Goal: Task Accomplishment & Management: Manage account settings

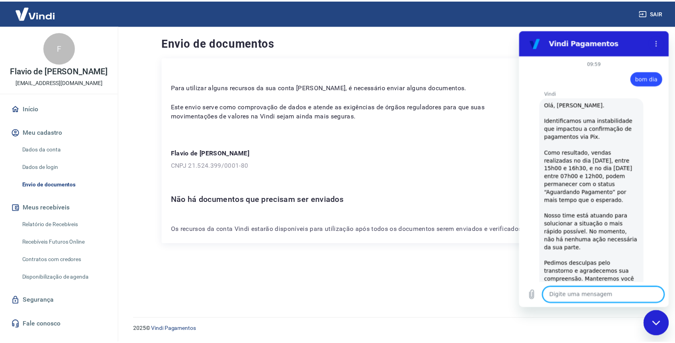
scroll to position [1131, 0]
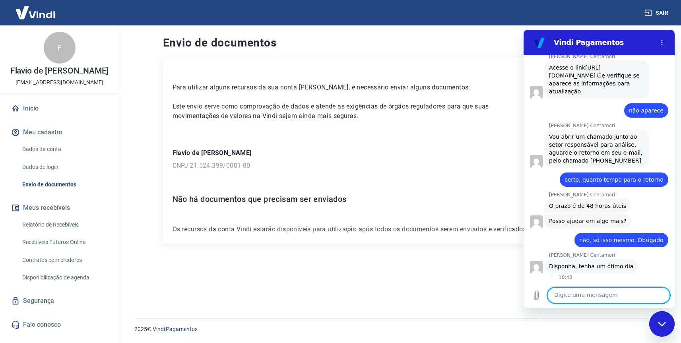
click at [610, 41] on h2 "Vindi Pagamentos" at bounding box center [602, 43] width 97 height 10
click at [63, 42] on div "F" at bounding box center [60, 48] width 32 height 32
click at [30, 111] on link "Início" at bounding box center [60, 108] width 100 height 17
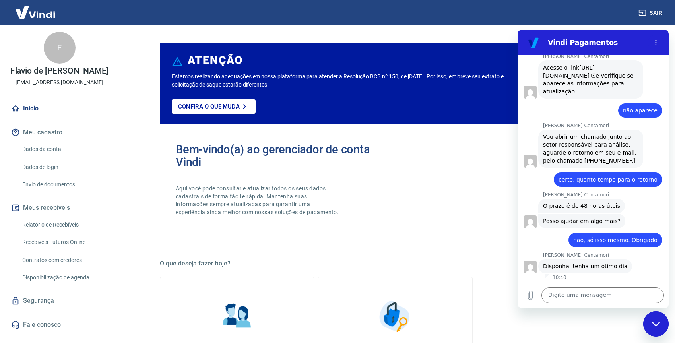
click at [655, 321] on div "Fechar janela de mensagens" at bounding box center [656, 324] width 24 height 24
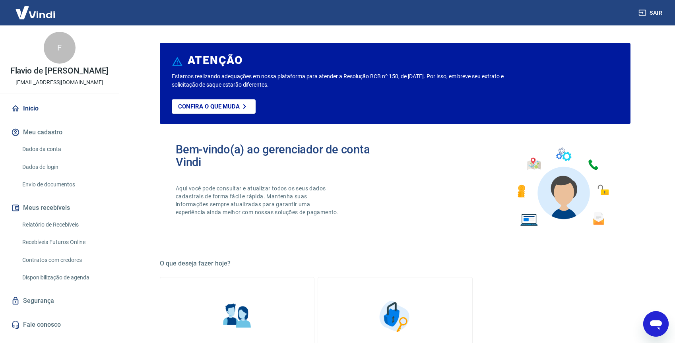
click at [62, 181] on link "Envio de documentos" at bounding box center [64, 185] width 90 height 16
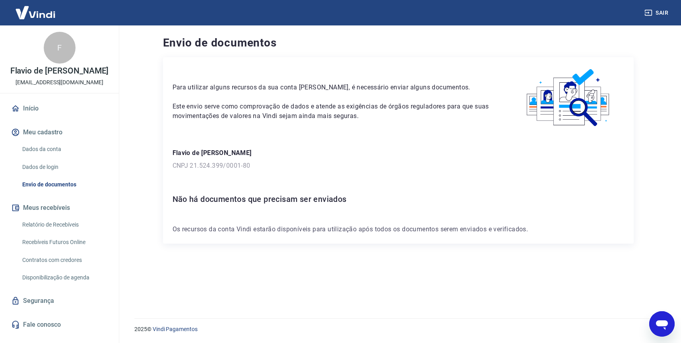
click at [44, 173] on link "Dados de login" at bounding box center [64, 167] width 90 height 16
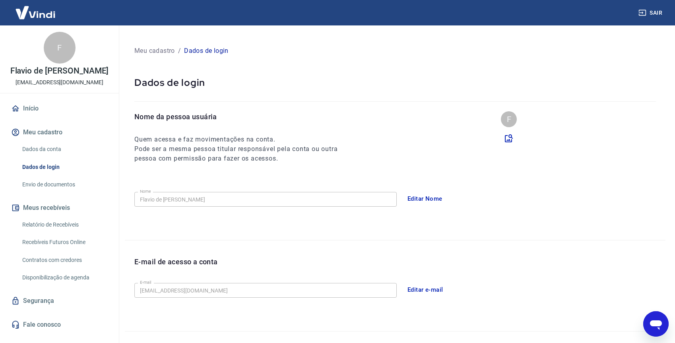
click at [45, 152] on link "Dados da conta" at bounding box center [64, 149] width 90 height 16
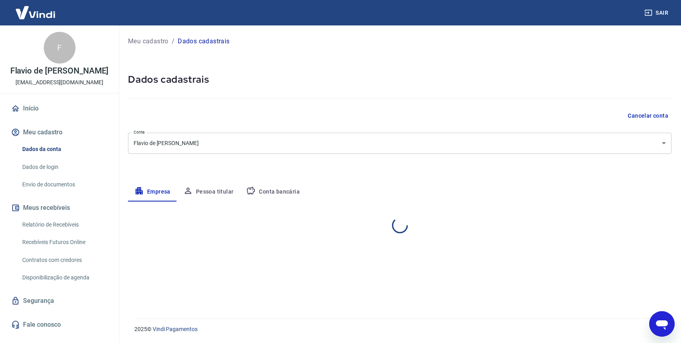
select select "SP"
select select "business"
